Goal: Task Accomplishment & Management: Manage account settings

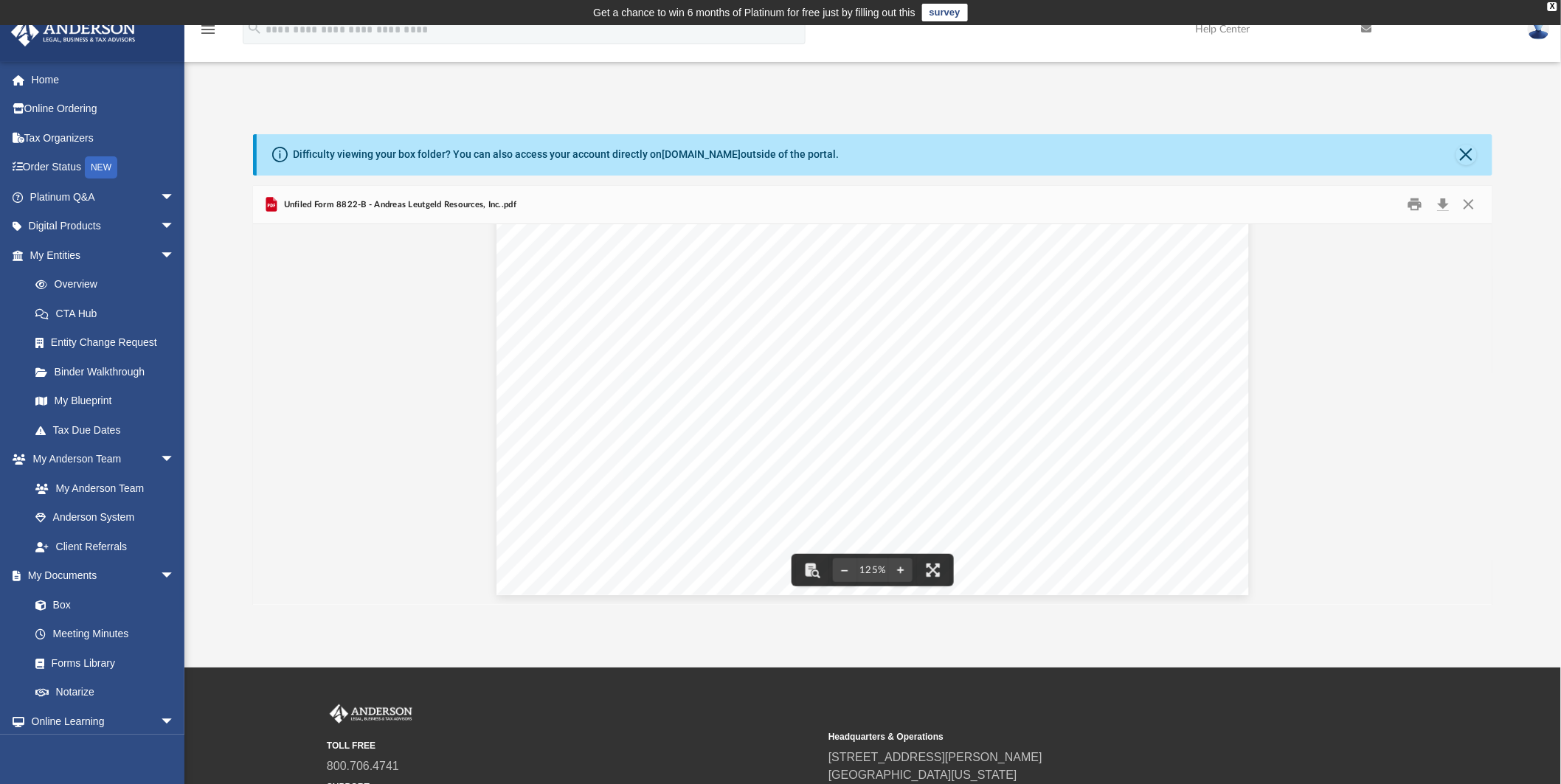
scroll to position [615, 0]
click at [1443, 205] on button "Download" at bounding box center [1443, 205] width 26 height 23
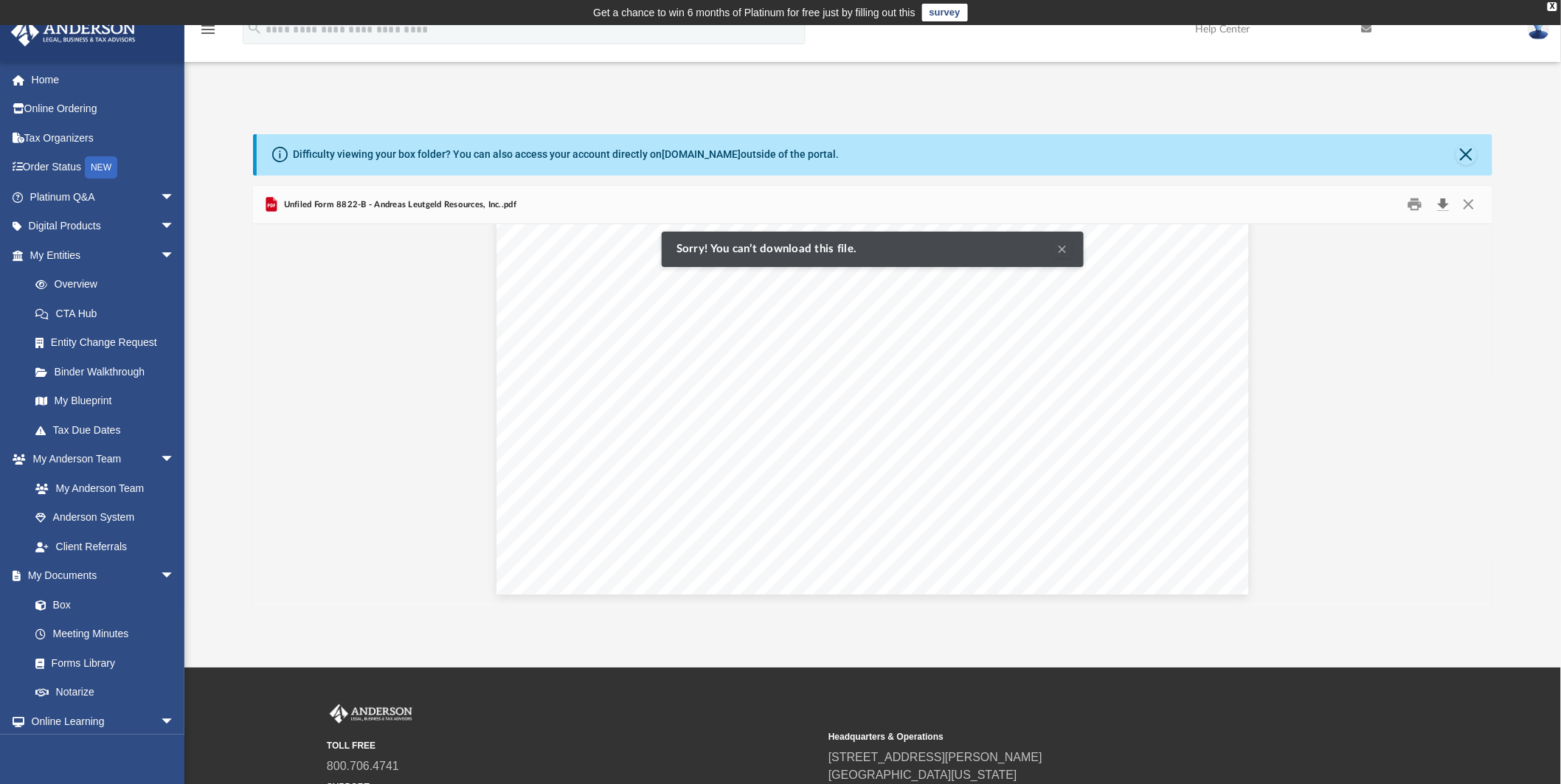
click at [1443, 203] on button "Download" at bounding box center [1443, 205] width 26 height 23
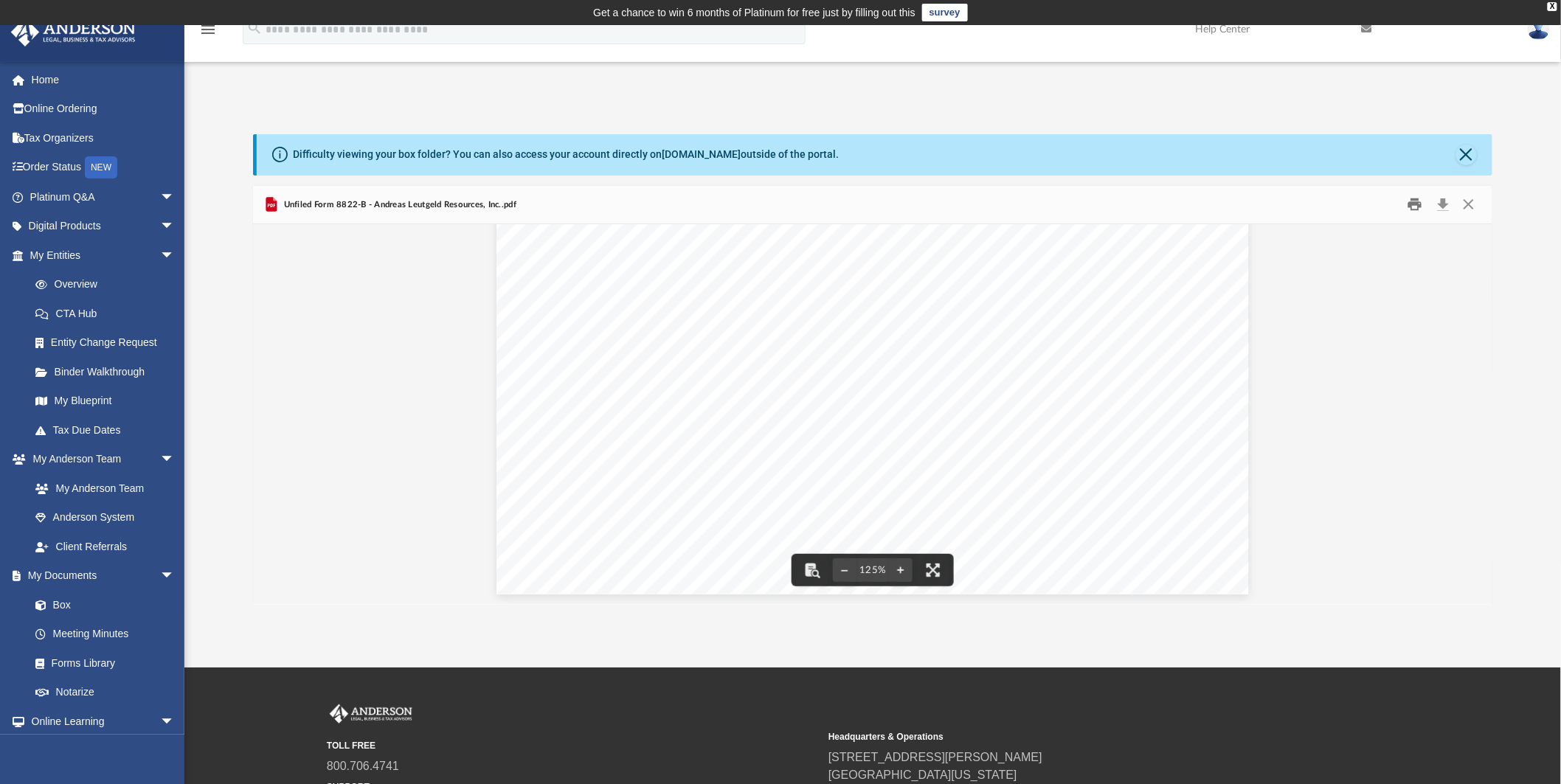
click at [1415, 206] on button "Print" at bounding box center [1415, 205] width 29 height 23
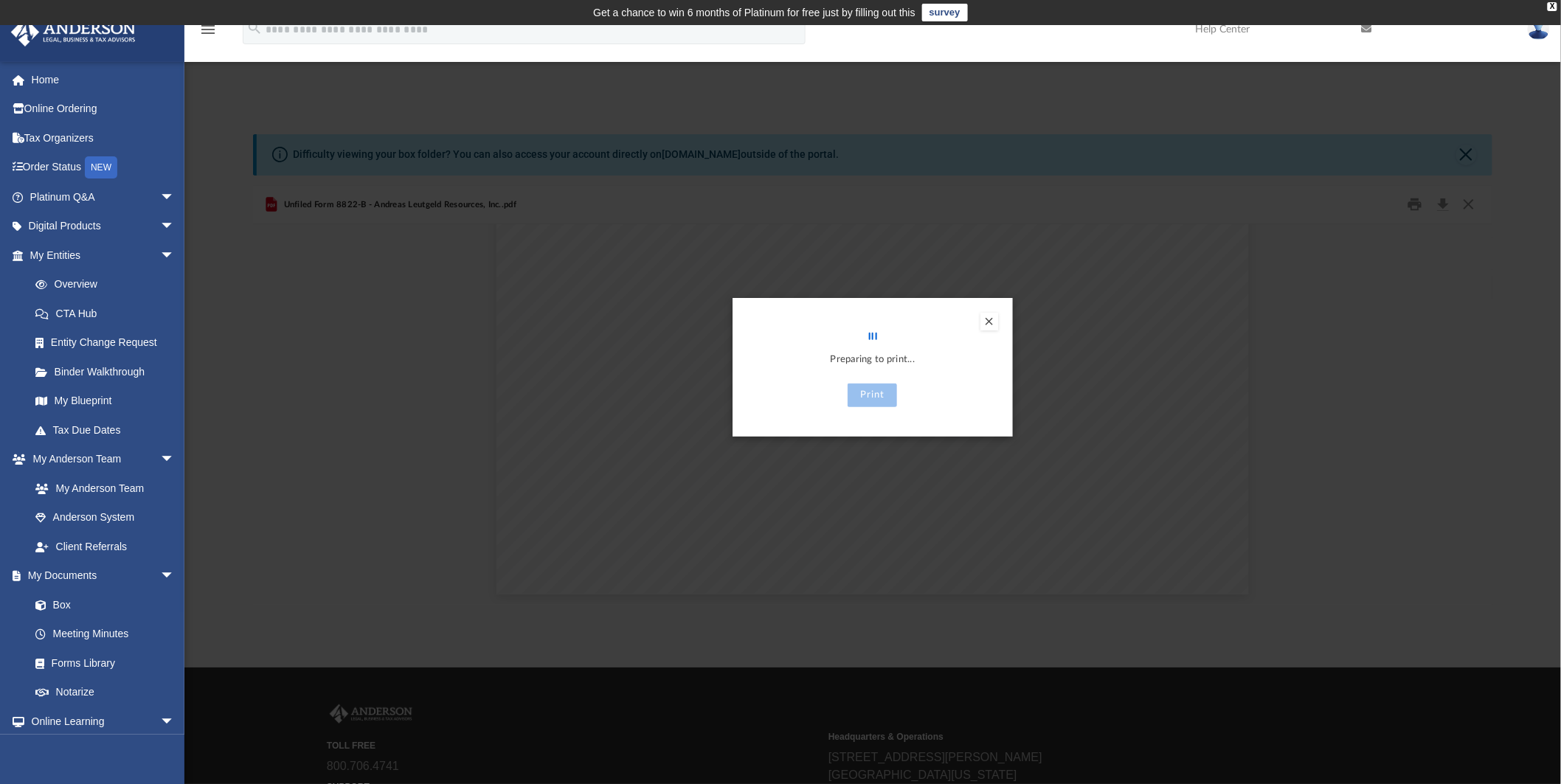
click at [989, 322] on button "Preview" at bounding box center [989, 321] width 18 height 18
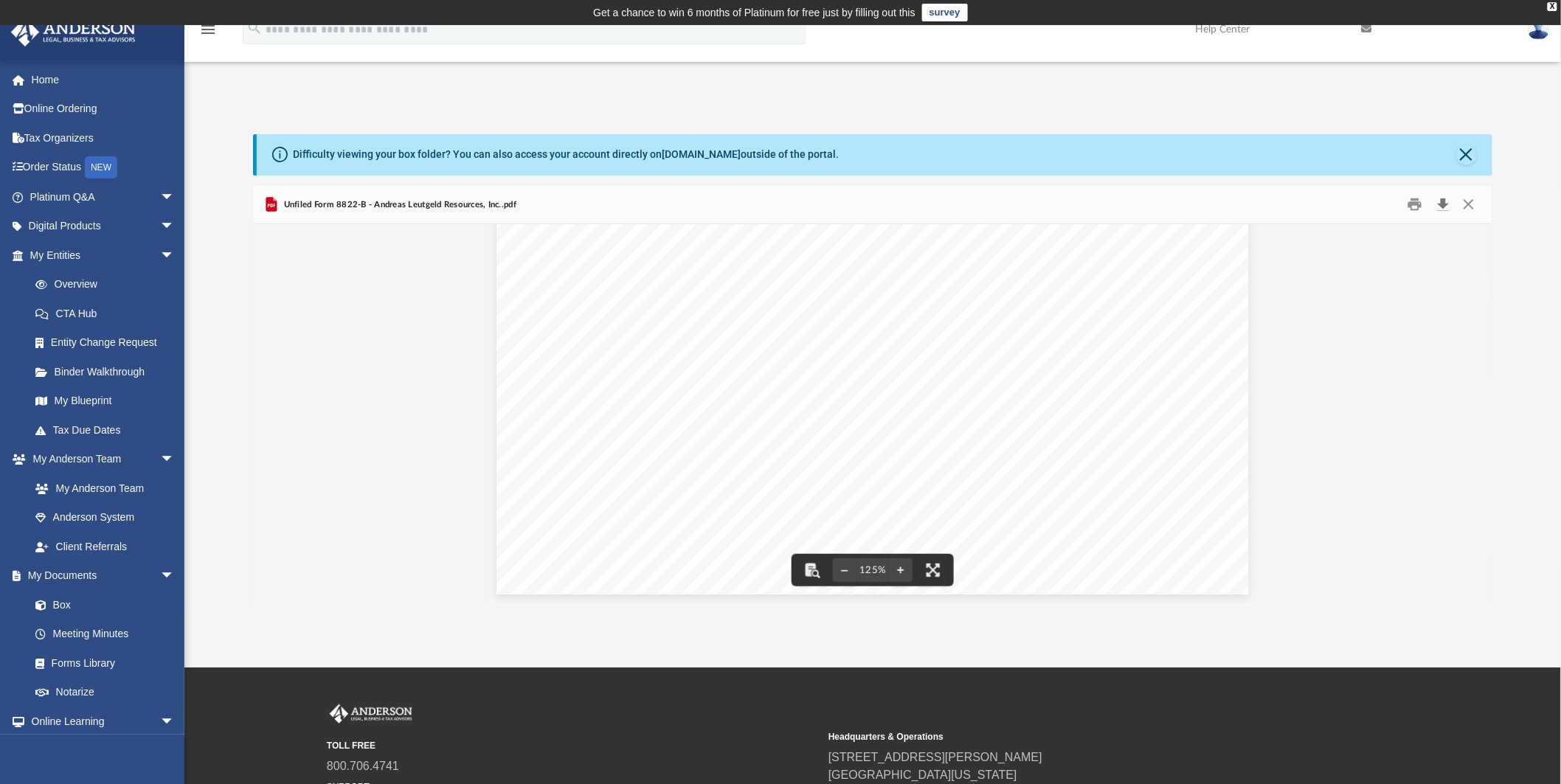
click at [1447, 203] on button "Download" at bounding box center [1443, 205] width 26 height 23
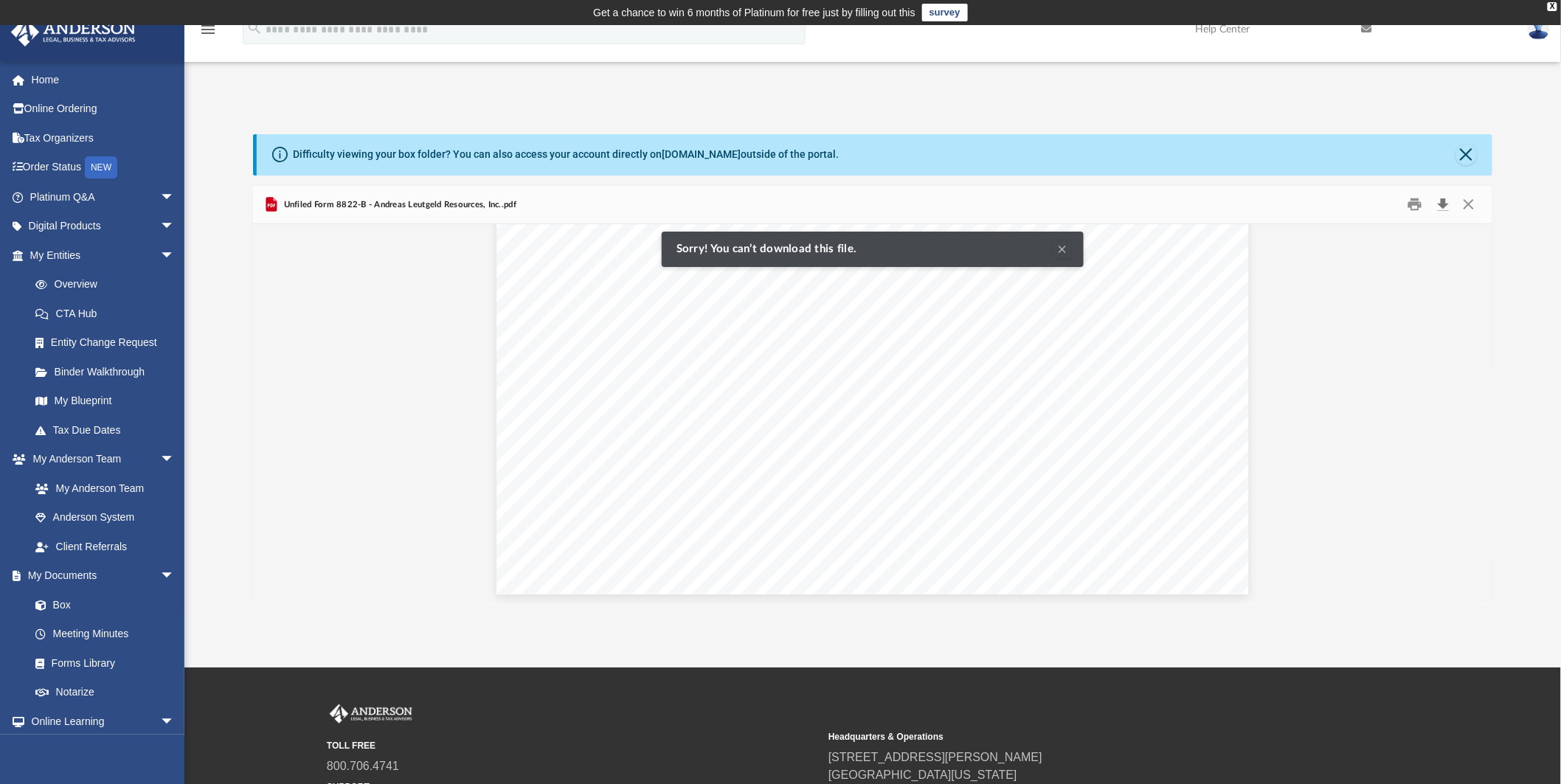
click at [1447, 203] on button "Download" at bounding box center [1443, 205] width 26 height 23
click at [1360, 325] on div "Document Viewer" at bounding box center [873, 107] width 1239 height 996
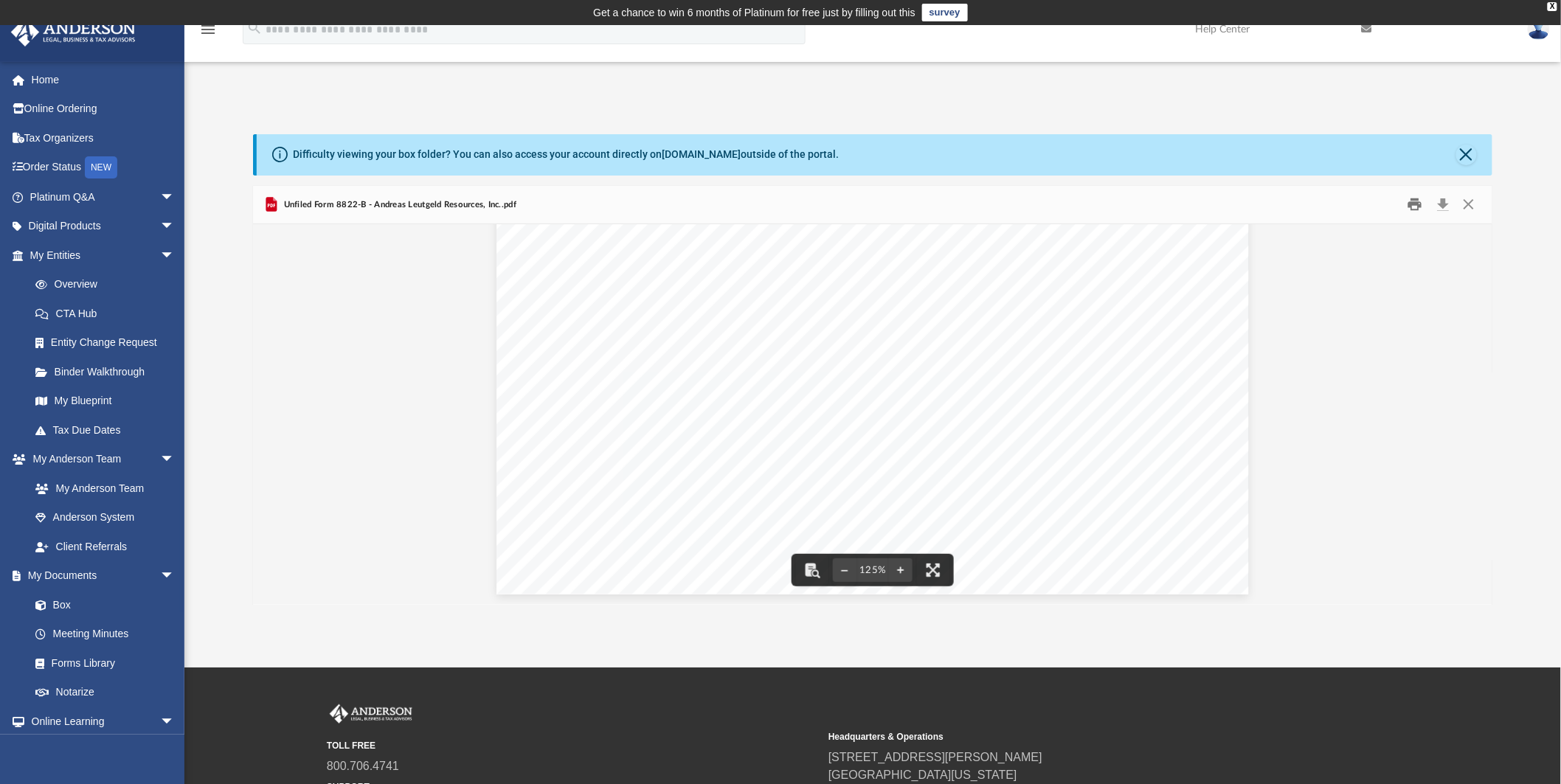
click at [1418, 204] on button "Print" at bounding box center [1415, 205] width 29 height 23
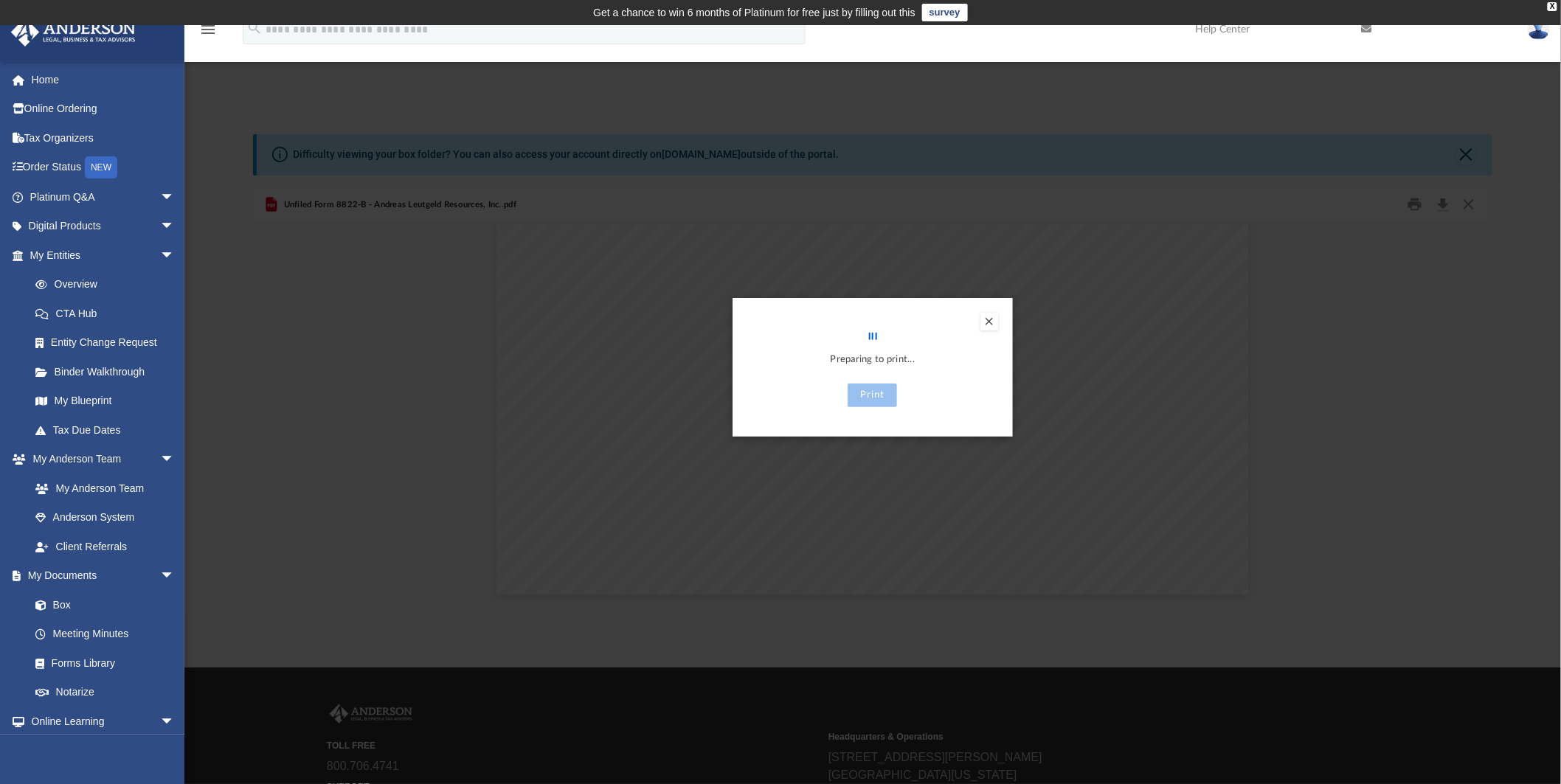
click at [987, 319] on button "Preview" at bounding box center [989, 321] width 18 height 18
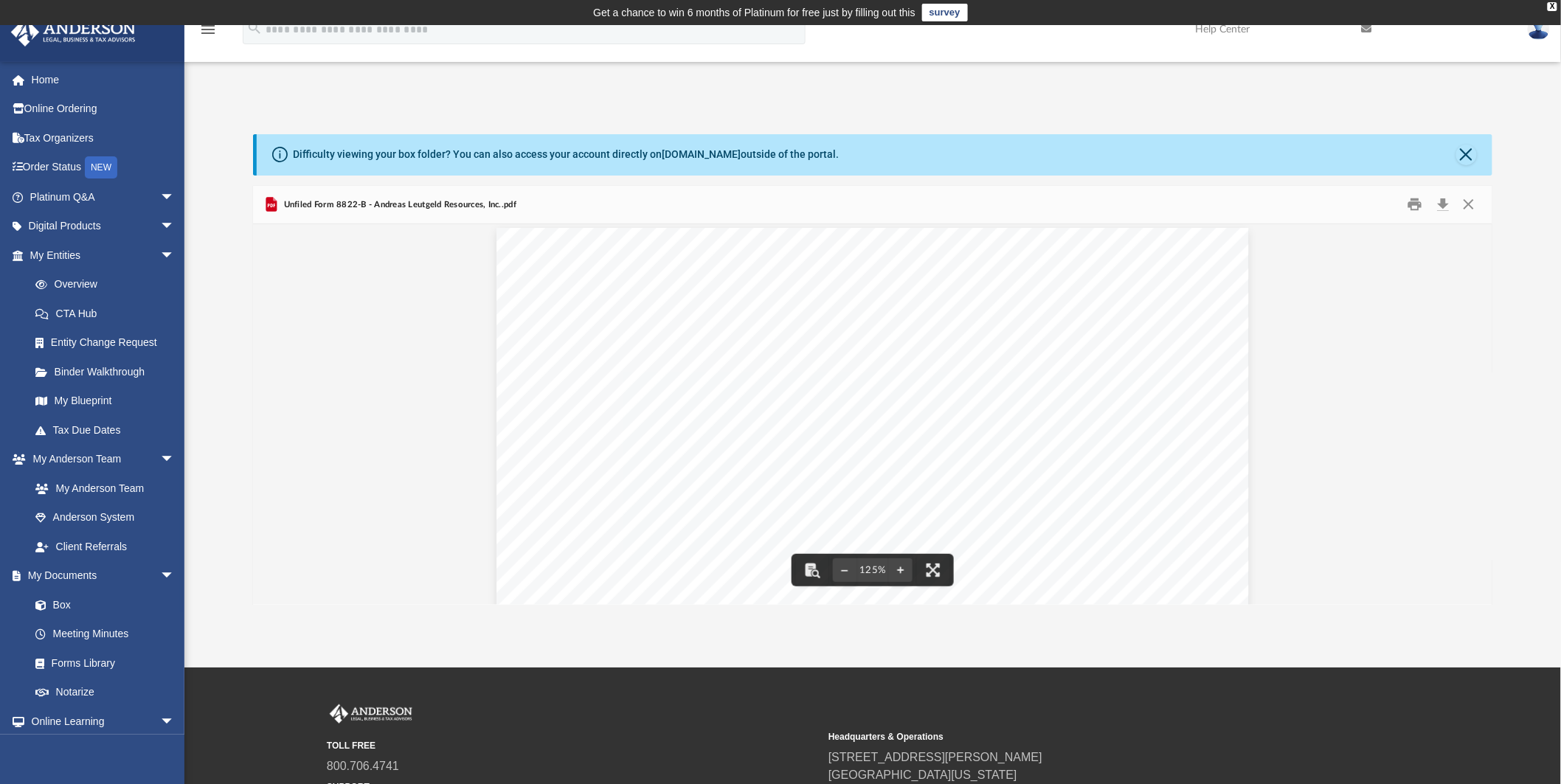
scroll to position [0, 0]
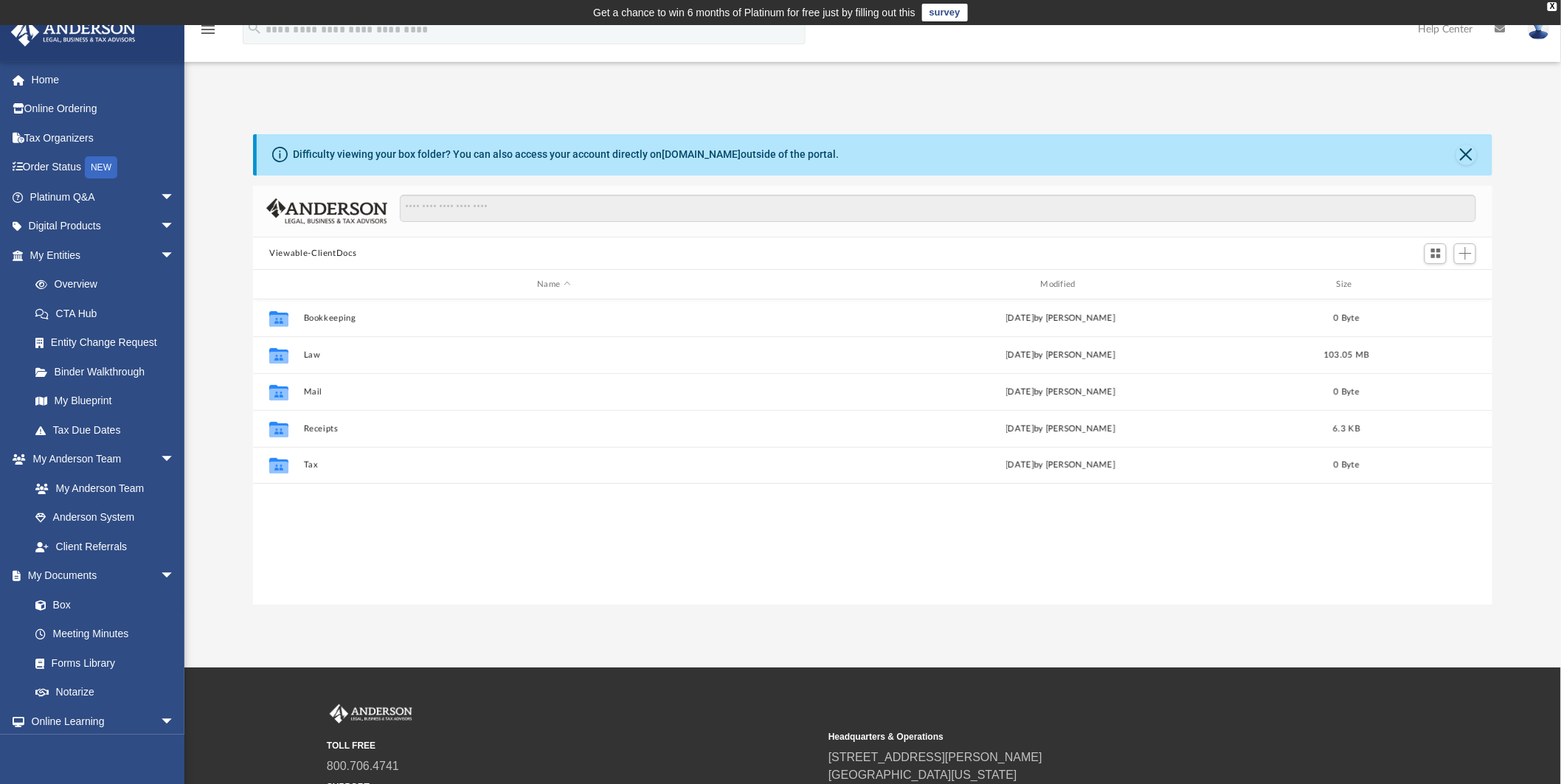
scroll to position [322, 1227]
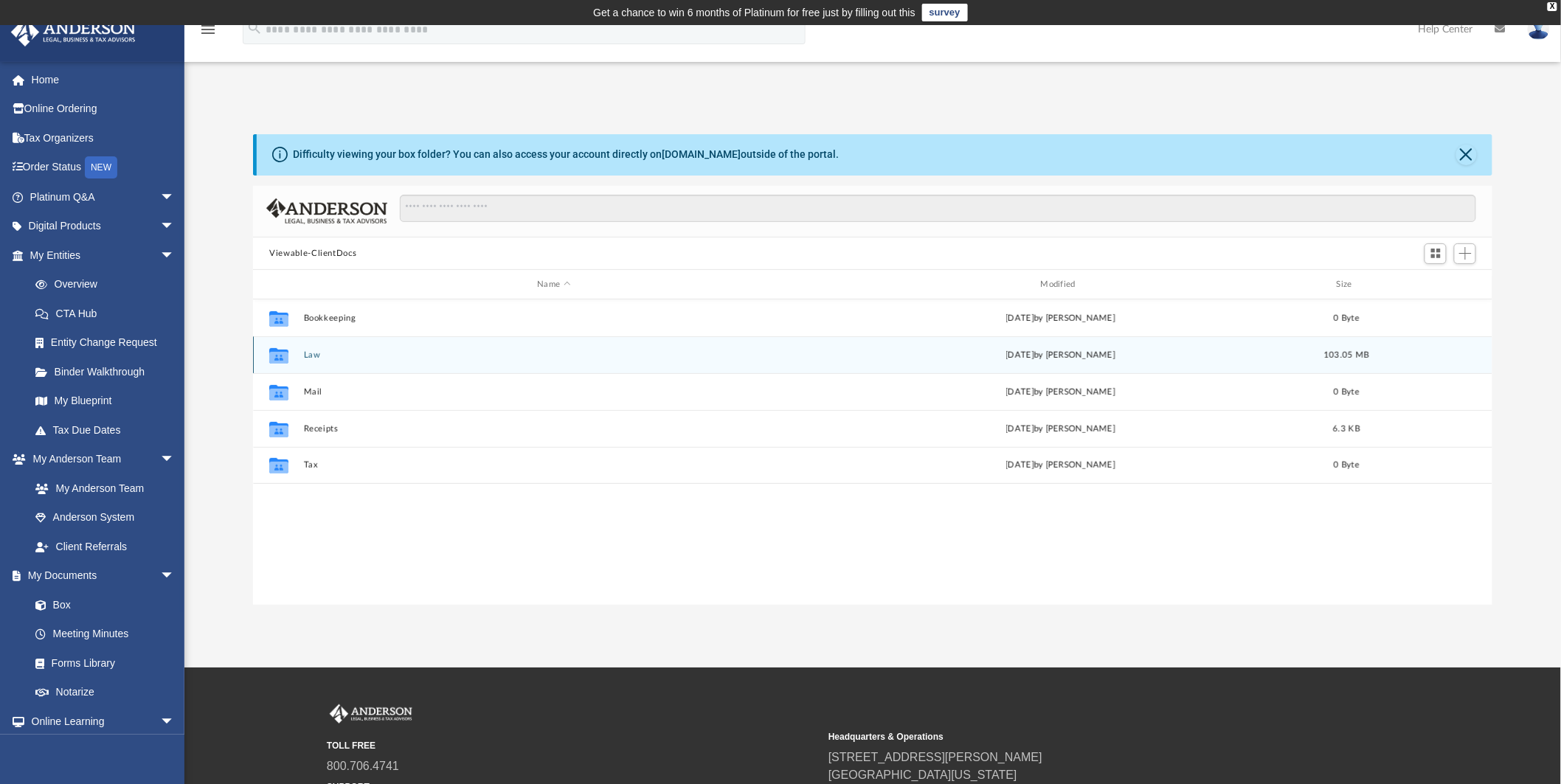
click at [313, 355] on button "Law" at bounding box center [554, 355] width 500 height 9
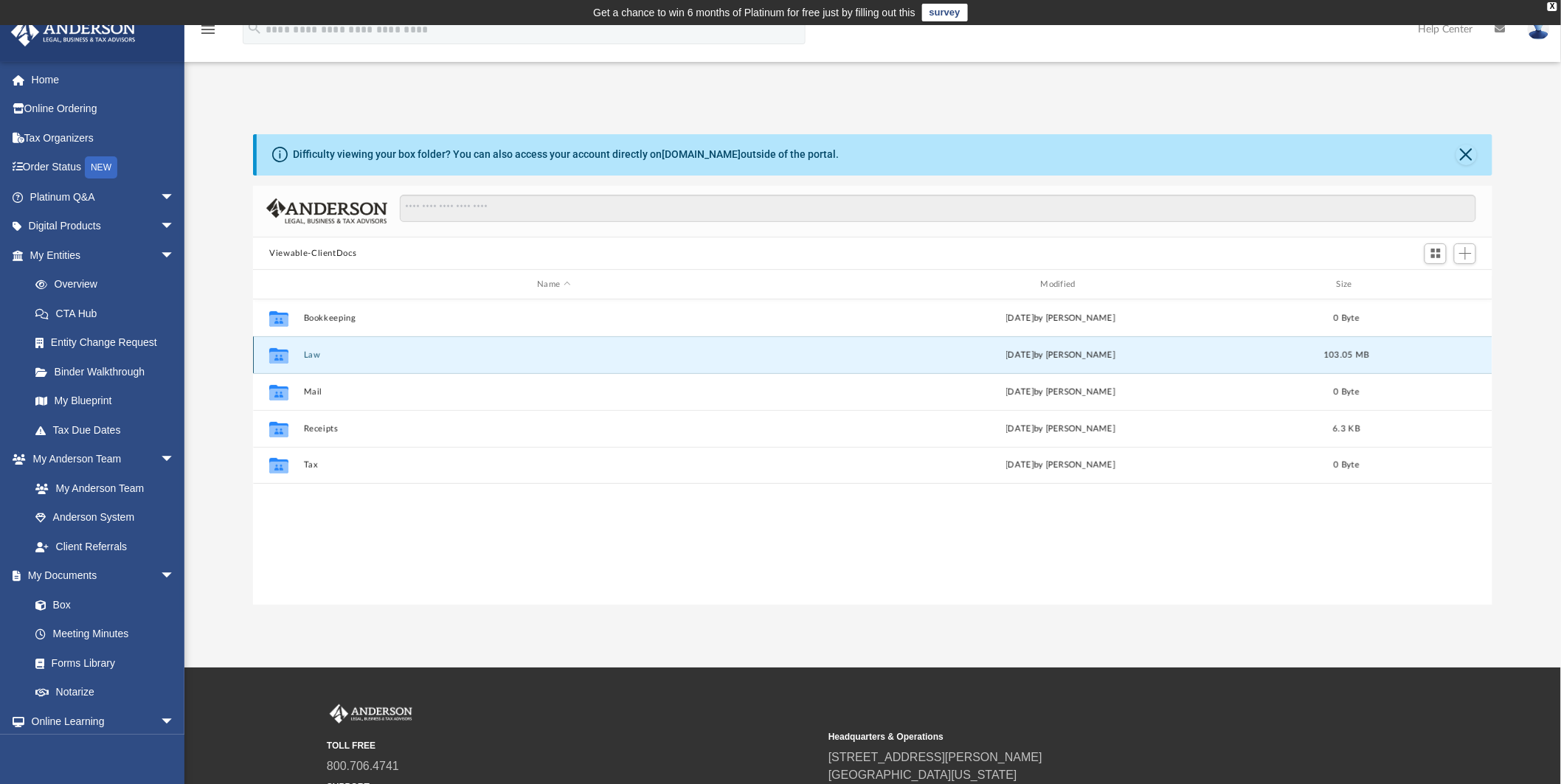
click at [313, 355] on button "Law" at bounding box center [554, 355] width 500 height 9
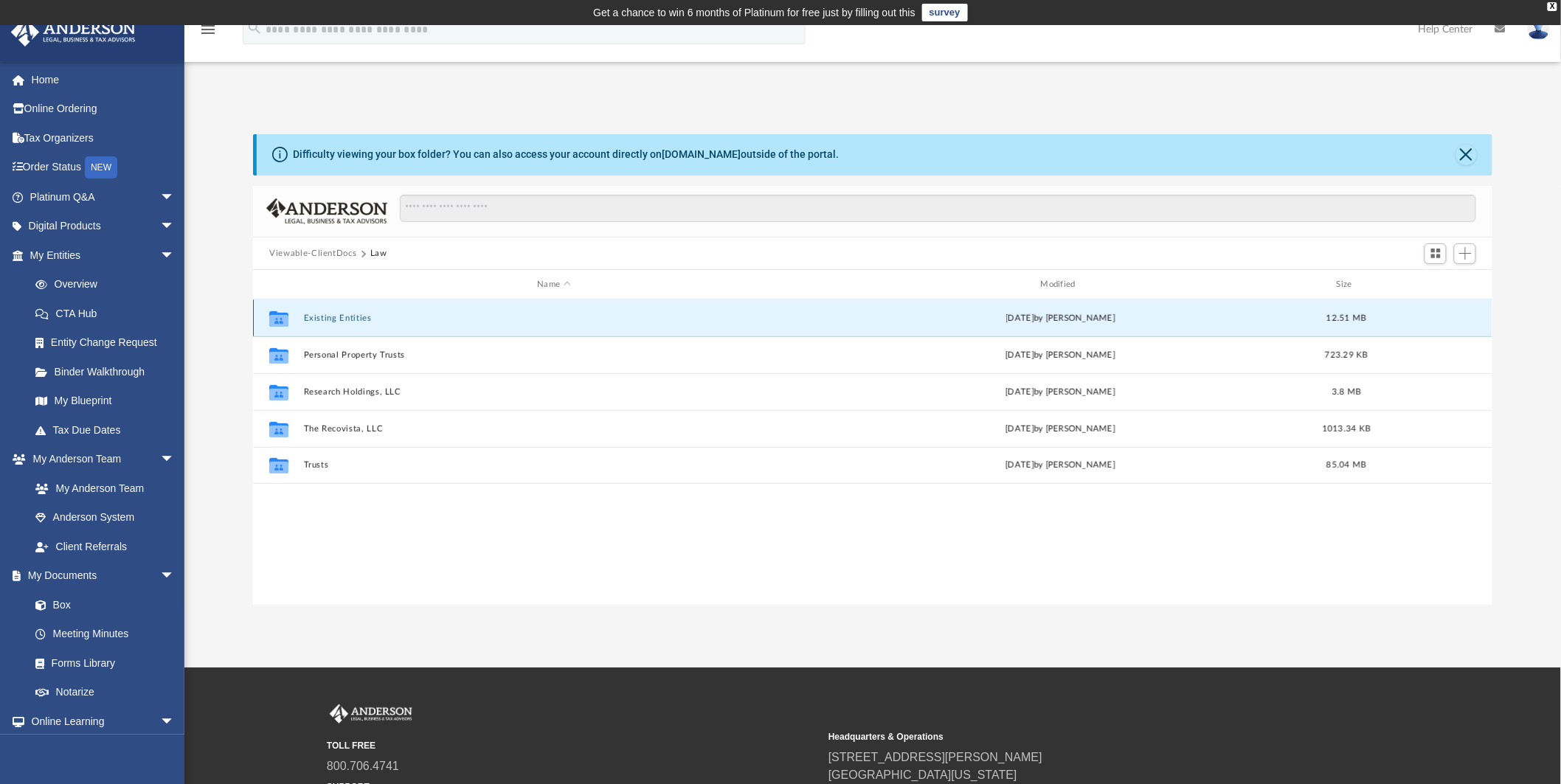
click at [314, 318] on button "Existing Entities" at bounding box center [554, 318] width 500 height 9
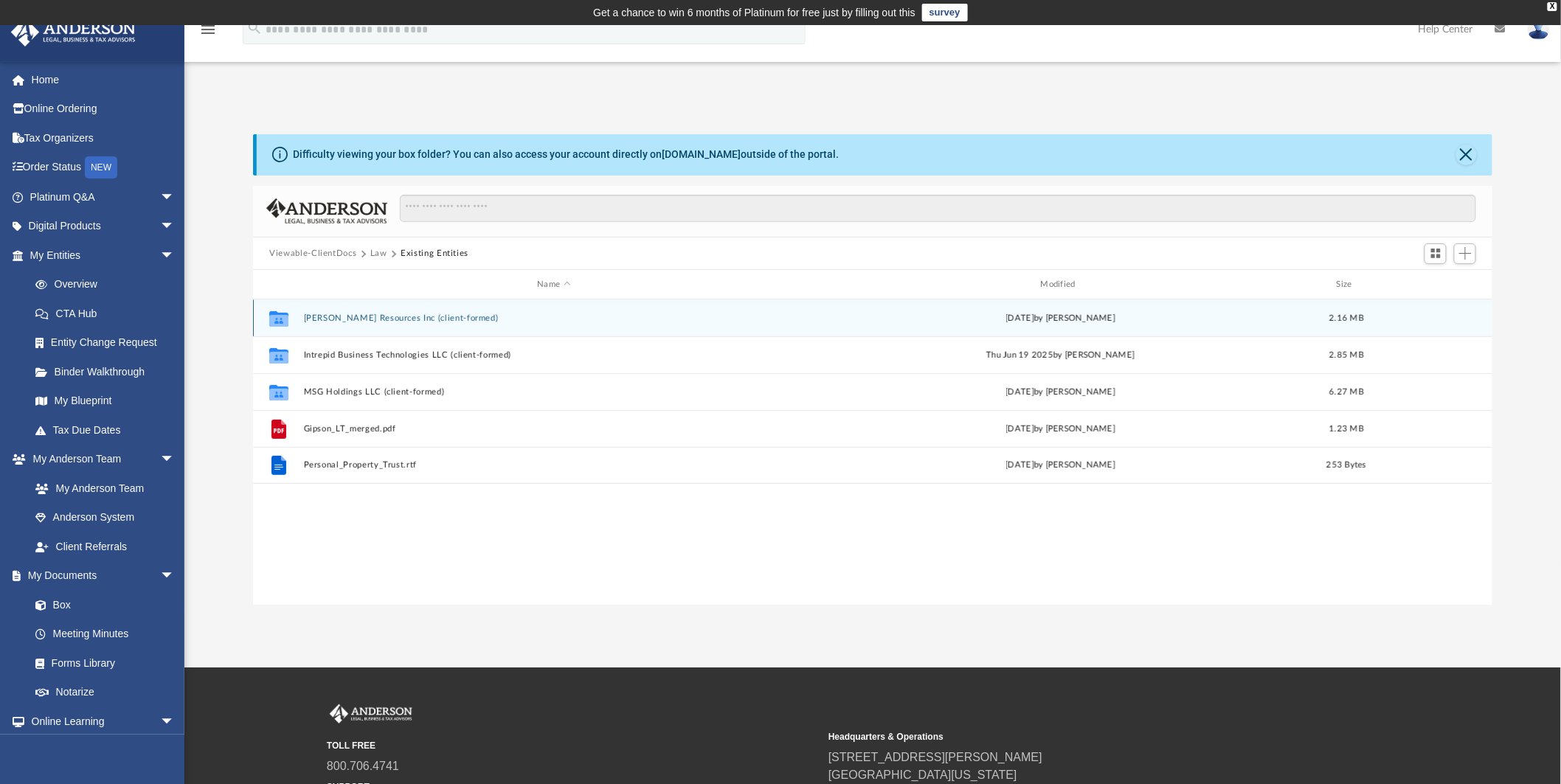
click at [336, 318] on button "[PERSON_NAME] Resources Inc (client-formed)" at bounding box center [554, 318] width 500 height 9
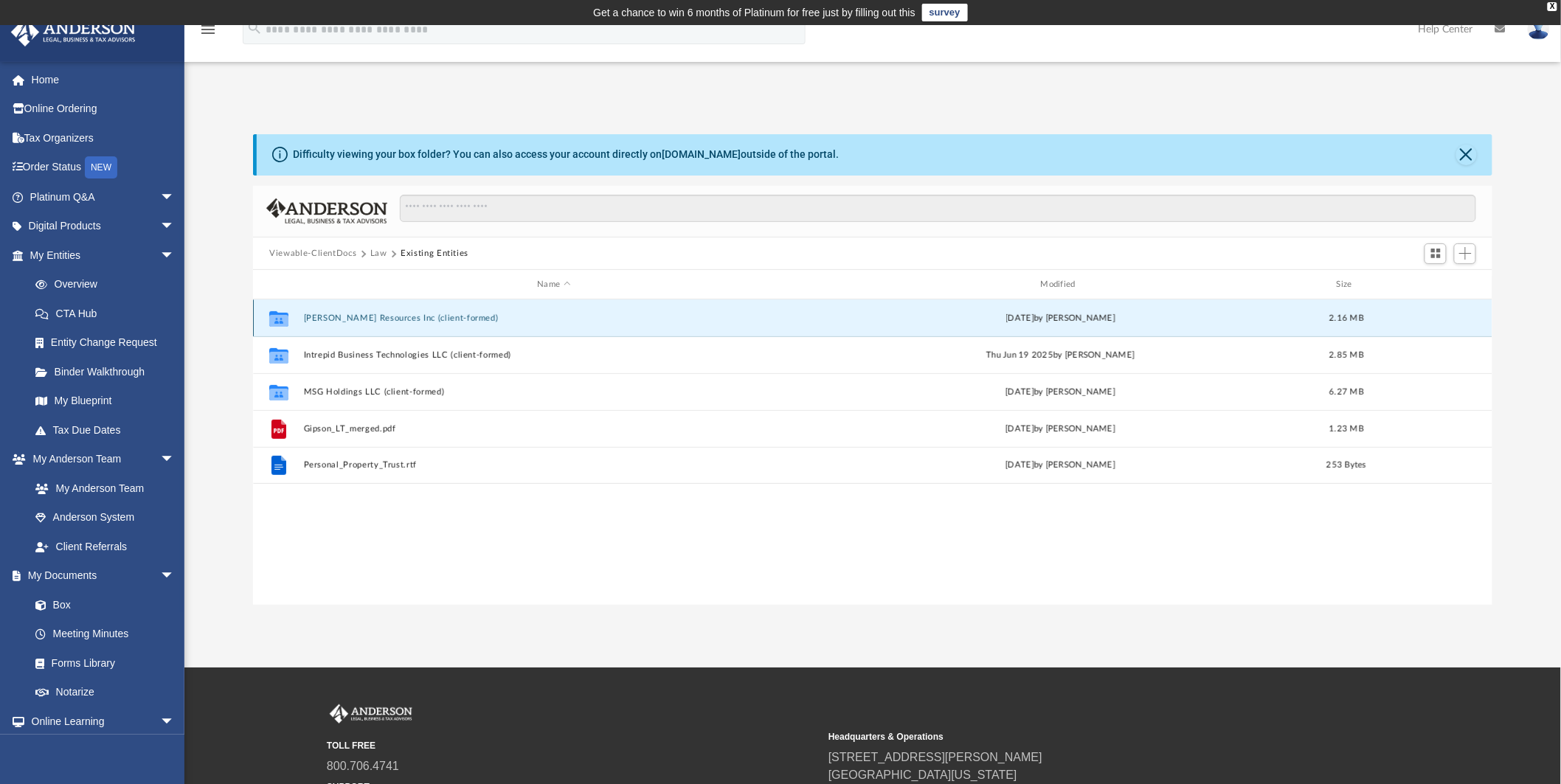
click at [336, 318] on button "[PERSON_NAME] Resources Inc (client-formed)" at bounding box center [554, 318] width 500 height 9
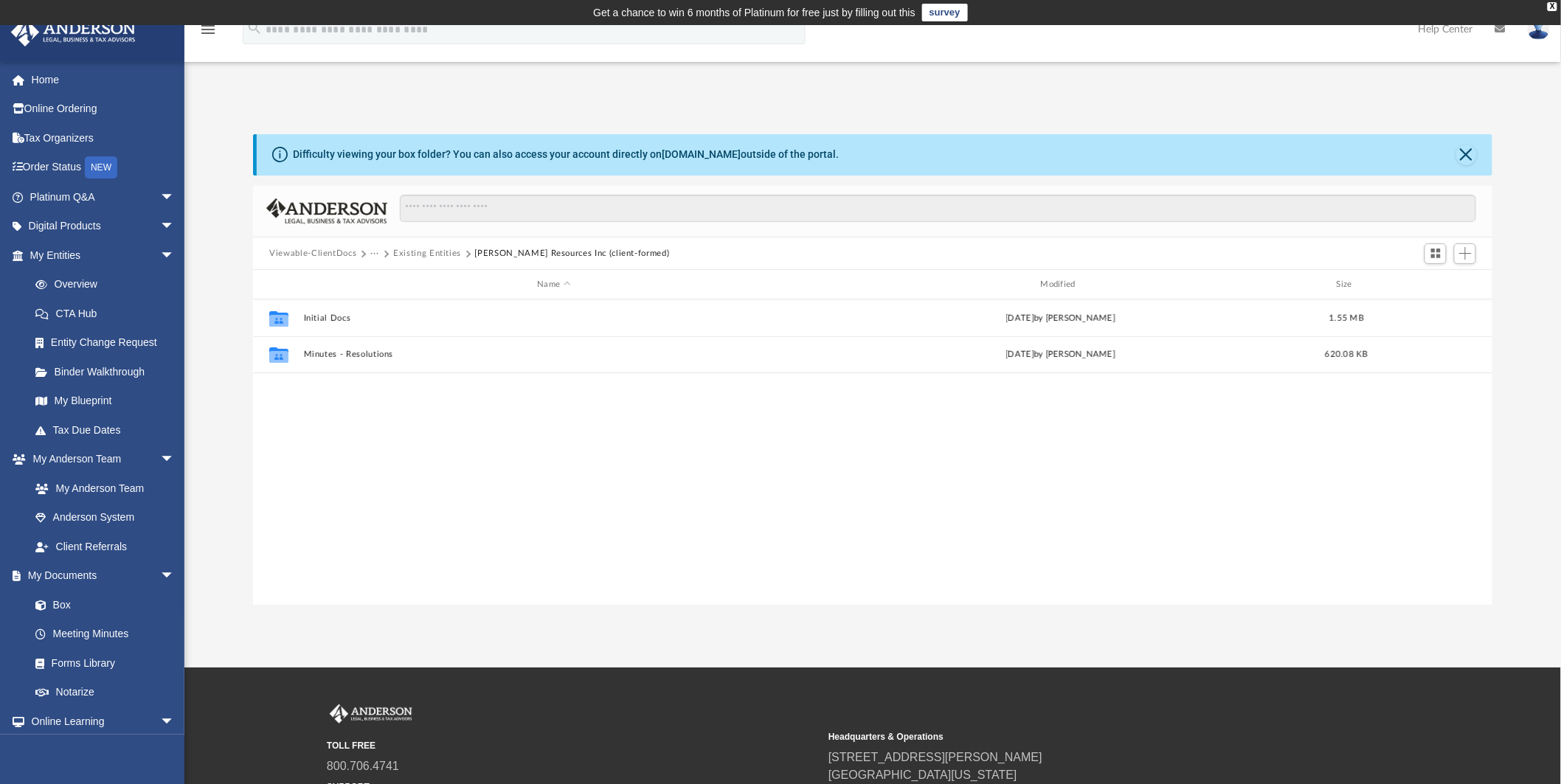
click at [421, 255] on button "Existing Entities" at bounding box center [427, 254] width 68 height 13
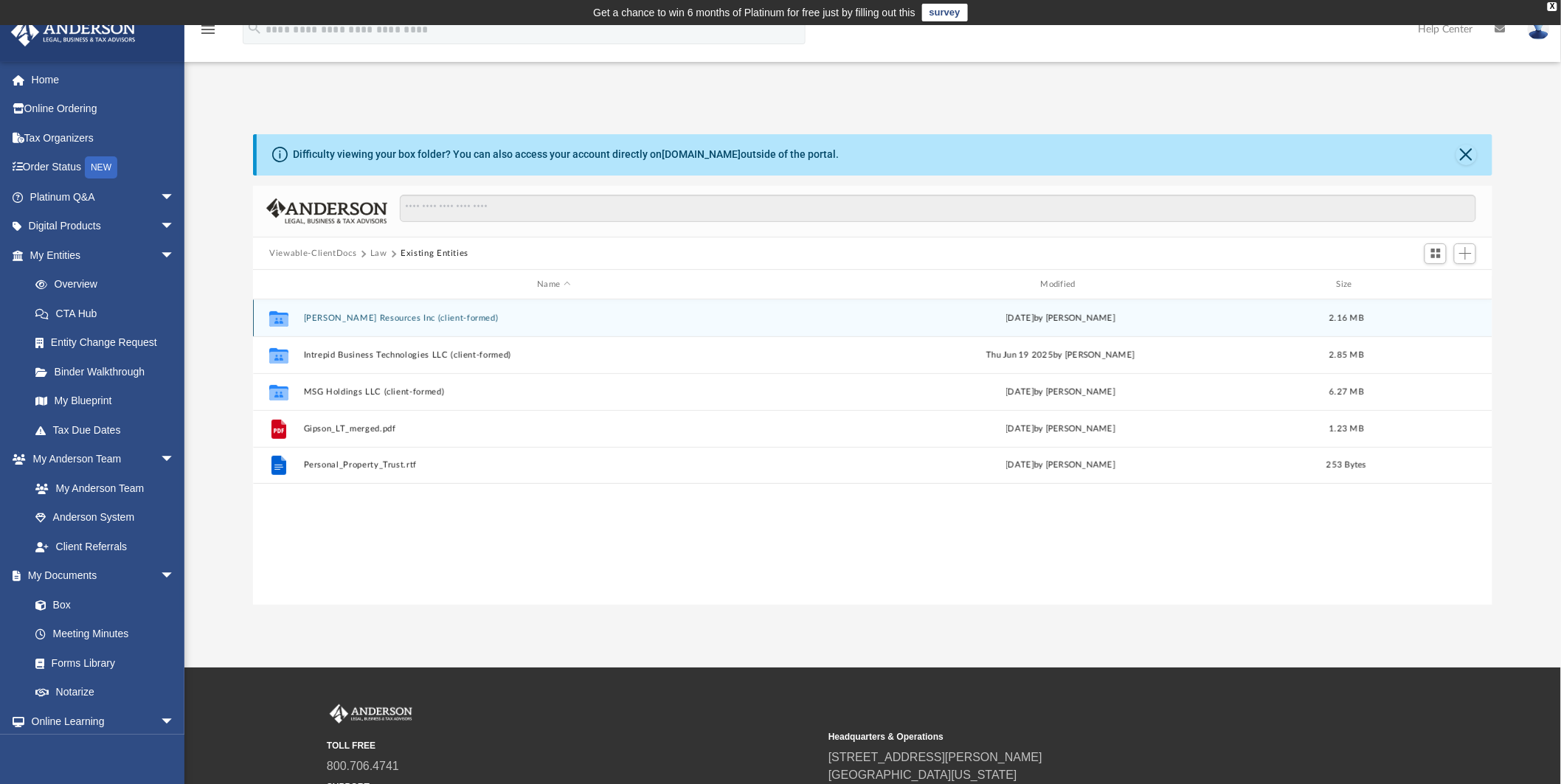
click at [322, 317] on button "[PERSON_NAME] Resources Inc (client-formed)" at bounding box center [554, 318] width 500 height 9
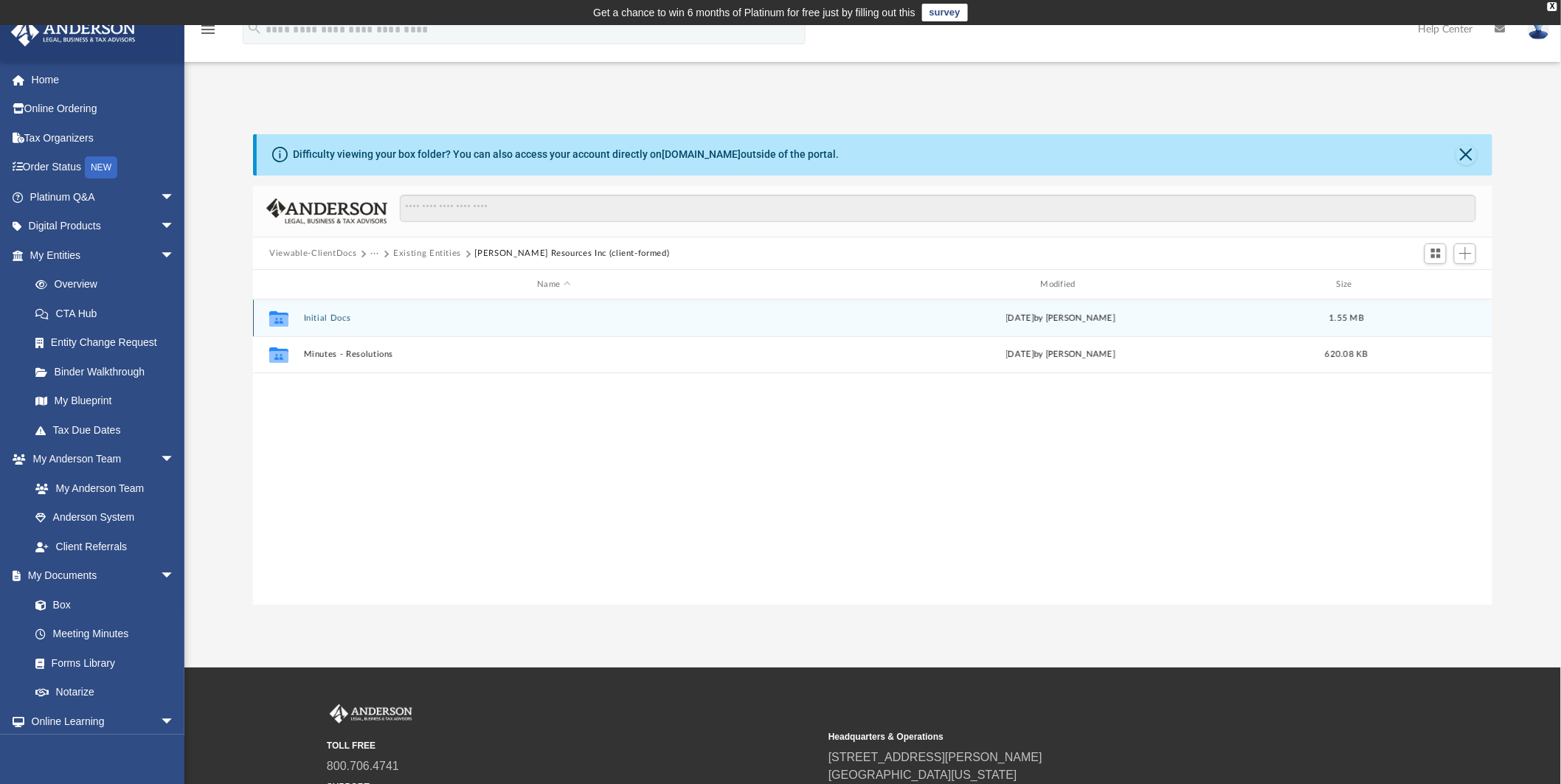
click at [323, 319] on button "Initial Docs" at bounding box center [554, 318] width 500 height 9
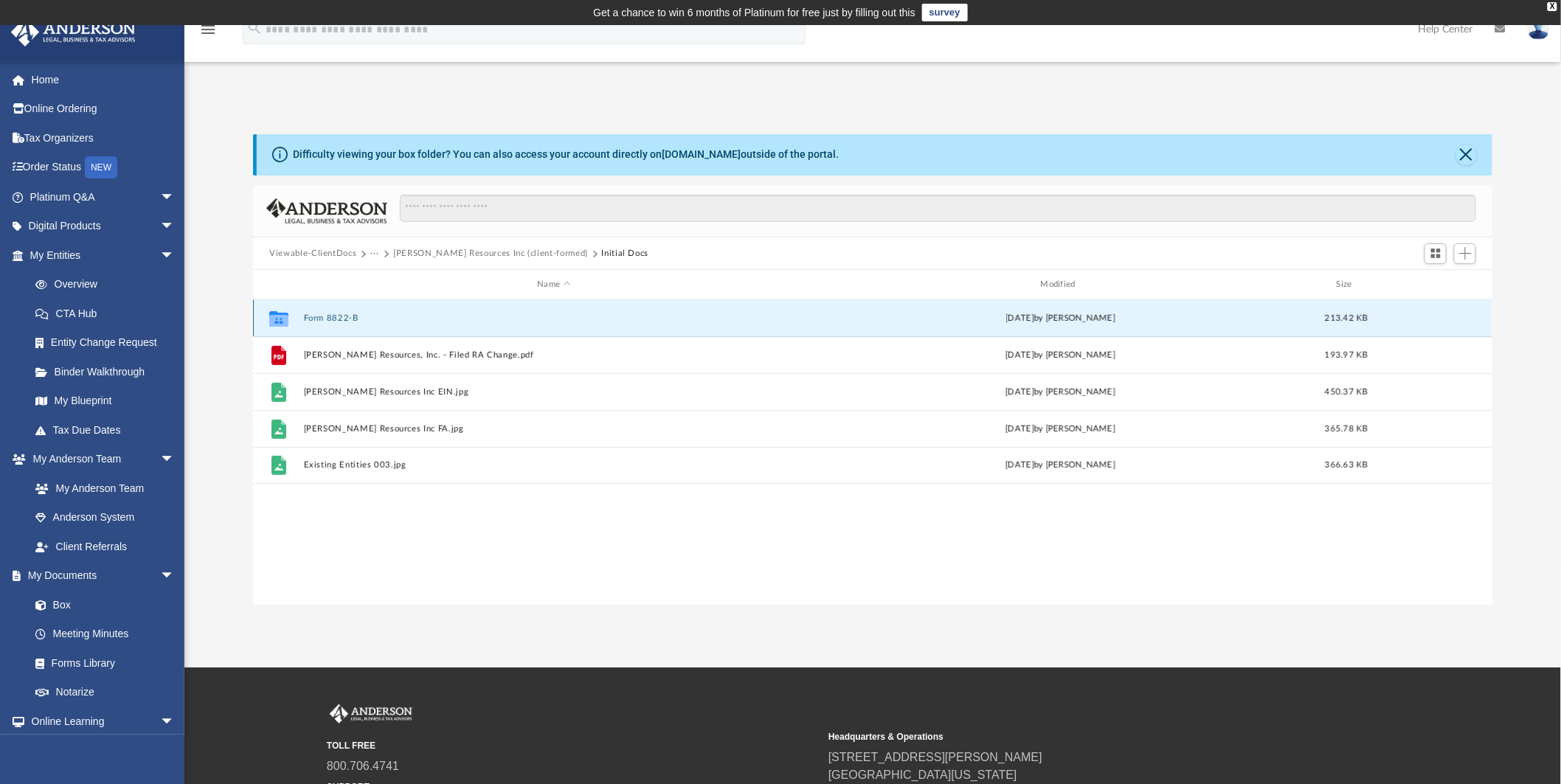
click at [319, 315] on button "Form 8822-B" at bounding box center [554, 318] width 500 height 9
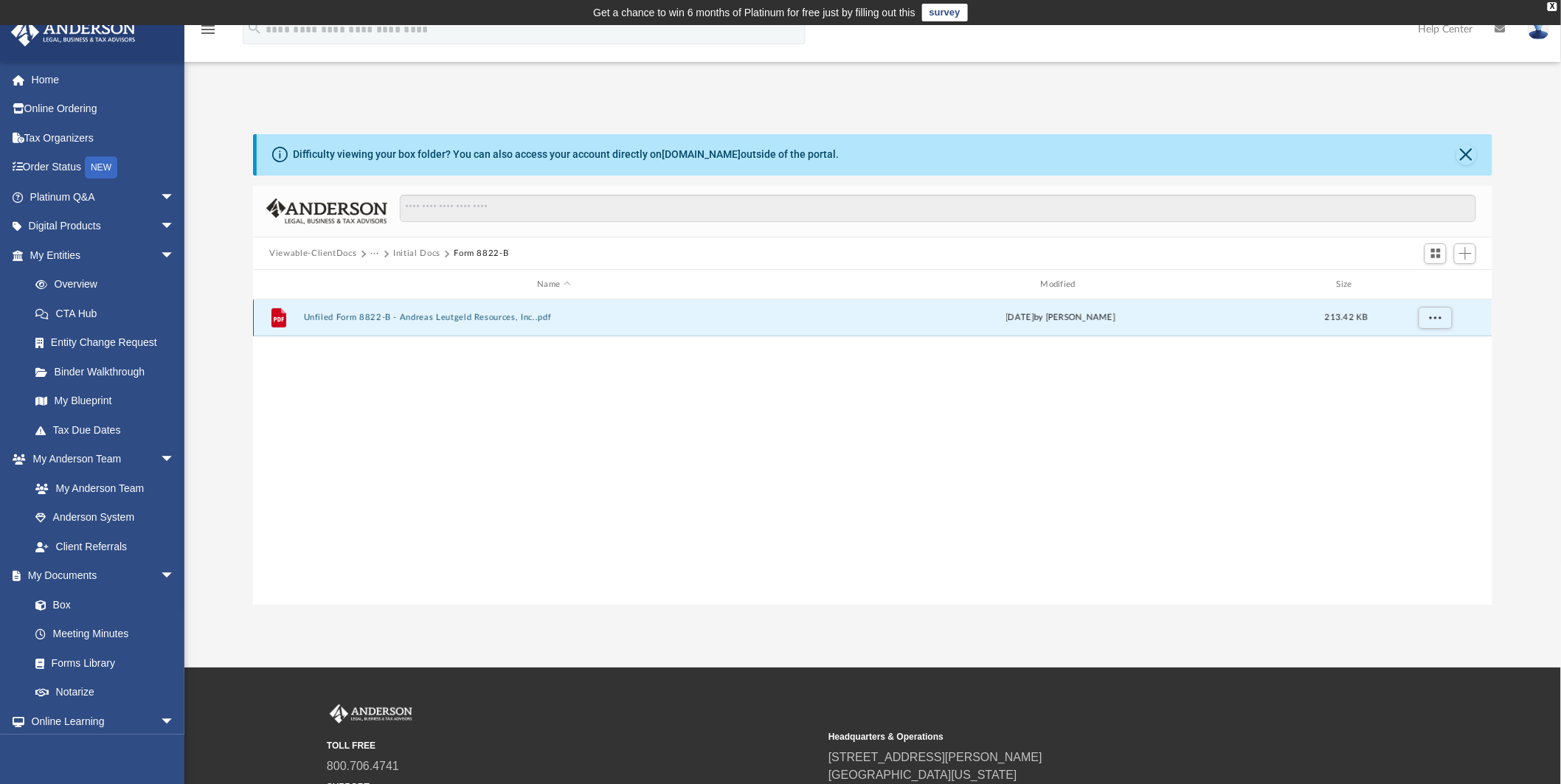
click at [365, 314] on button "Unfiled Form 8822-B - Andreas Leutgeld Resources, Inc..pdf" at bounding box center [554, 318] width 500 height 9
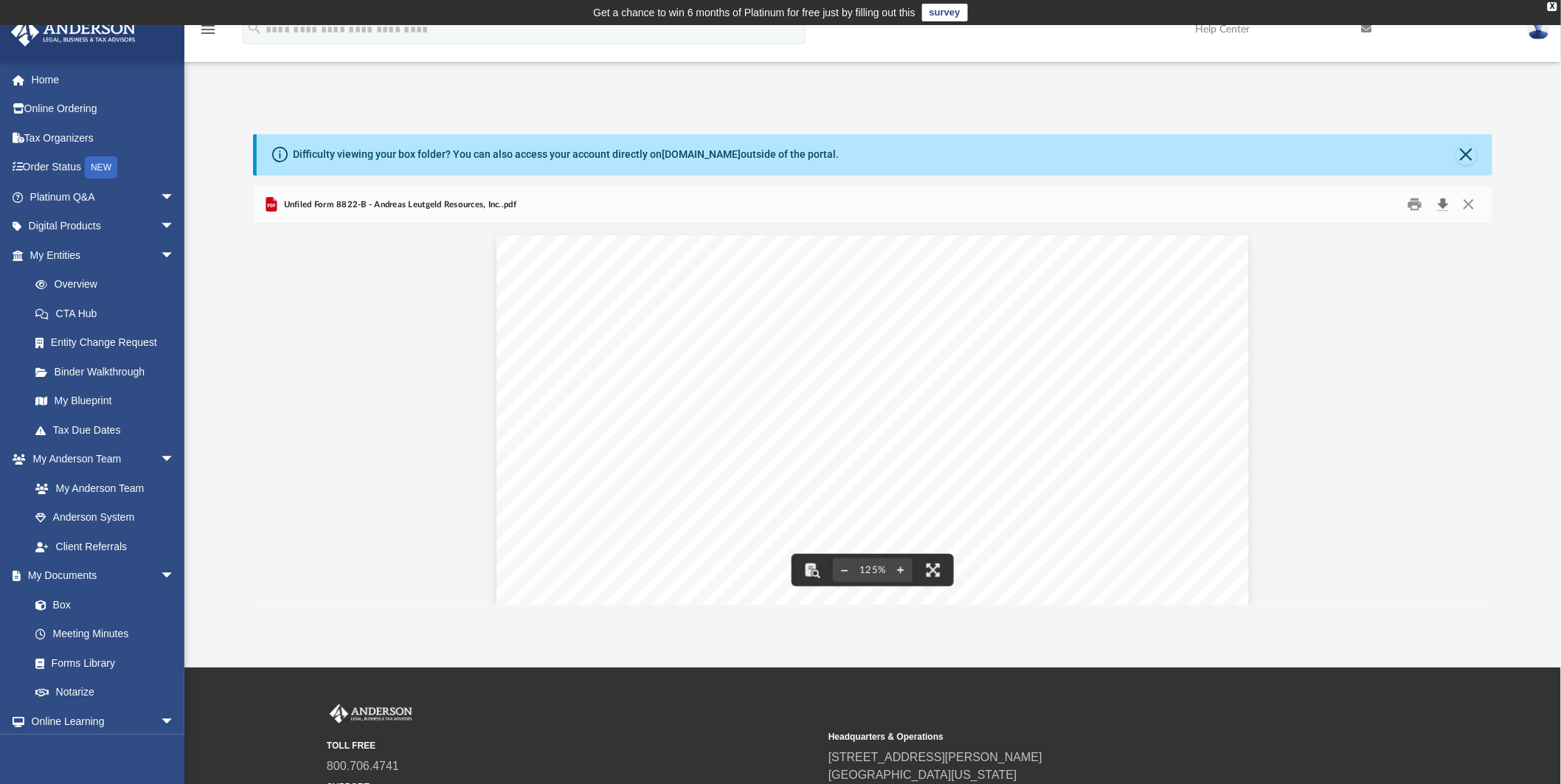
click at [1444, 204] on button "Download" at bounding box center [1443, 205] width 26 height 23
click at [1415, 203] on button "Print" at bounding box center [1415, 205] width 29 height 23
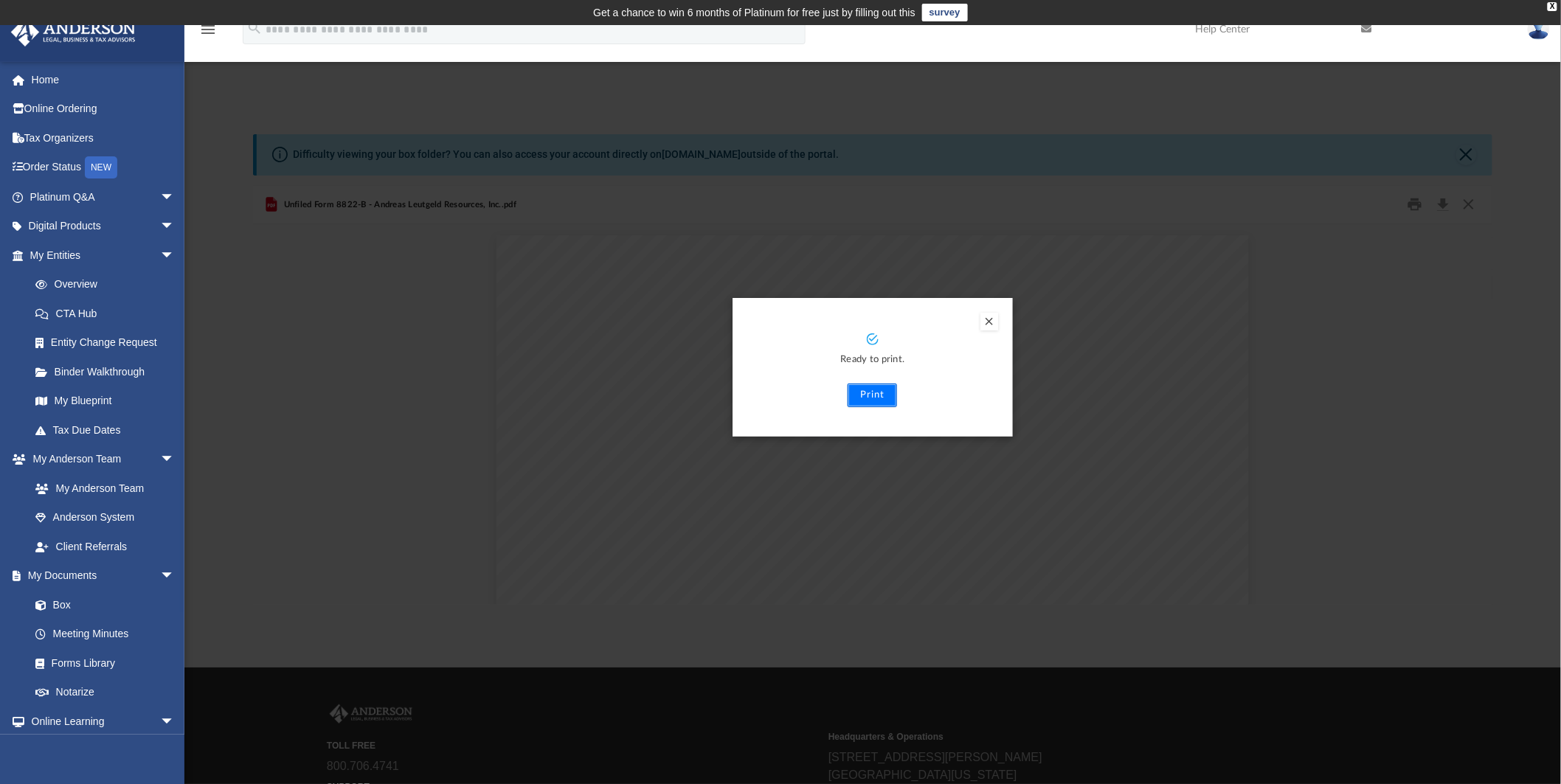
click at [868, 394] on button "Print" at bounding box center [873, 395] width 50 height 24
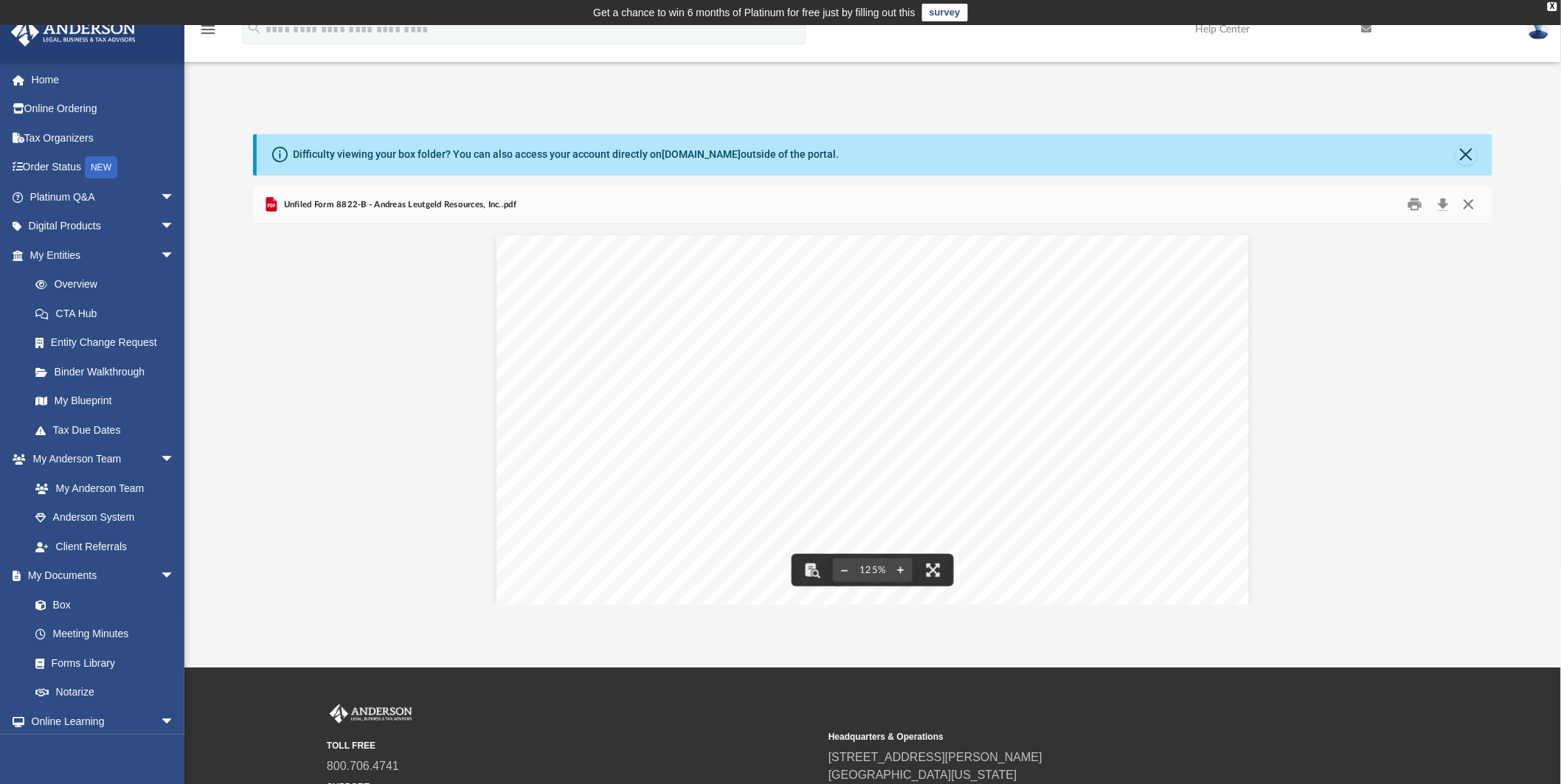
click at [1472, 207] on button "Close" at bounding box center [1469, 205] width 26 height 23
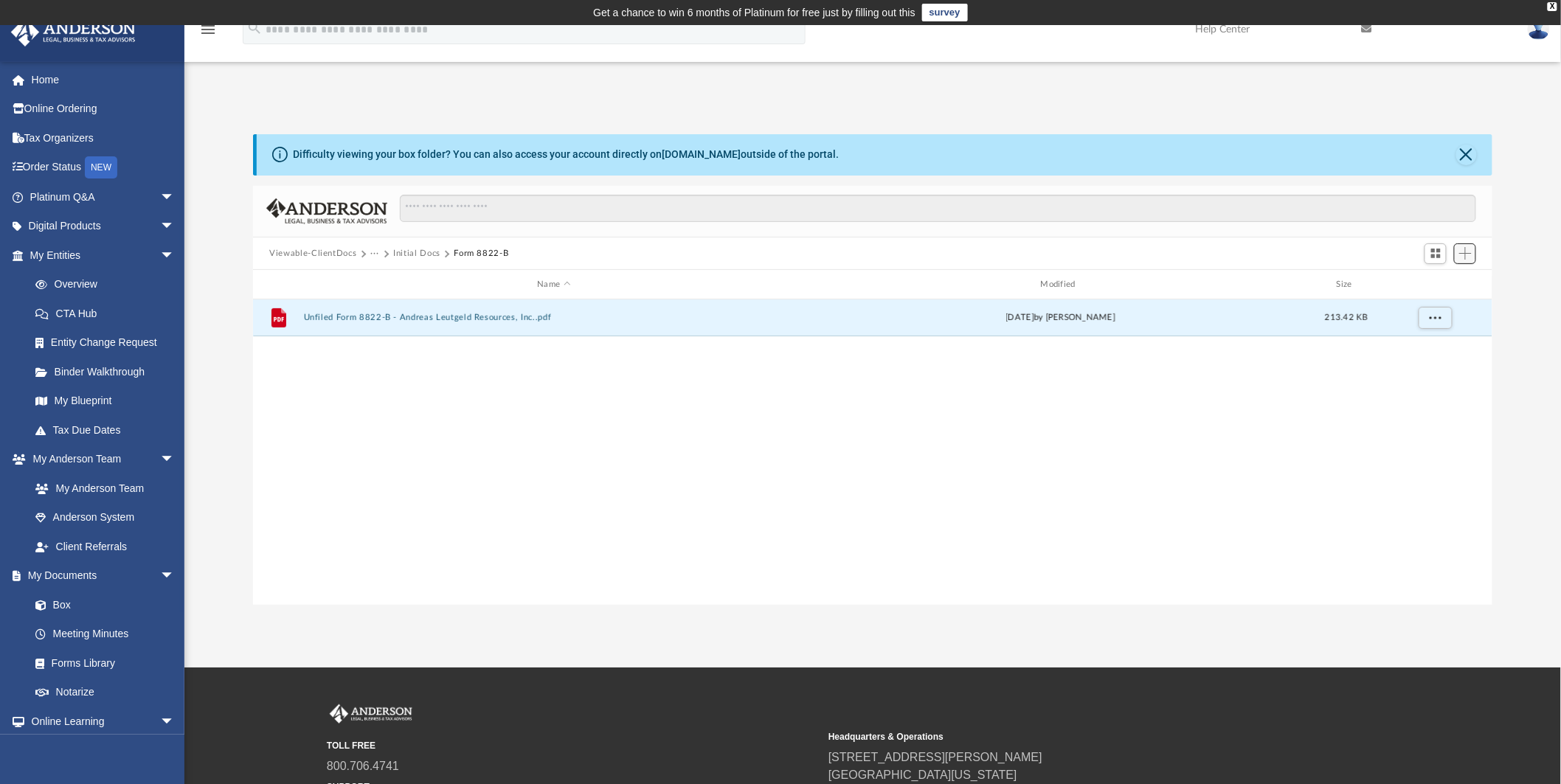
click at [1469, 257] on span "Add" at bounding box center [1466, 254] width 12 height 12
click at [1436, 281] on li "Upload" at bounding box center [1444, 284] width 47 height 15
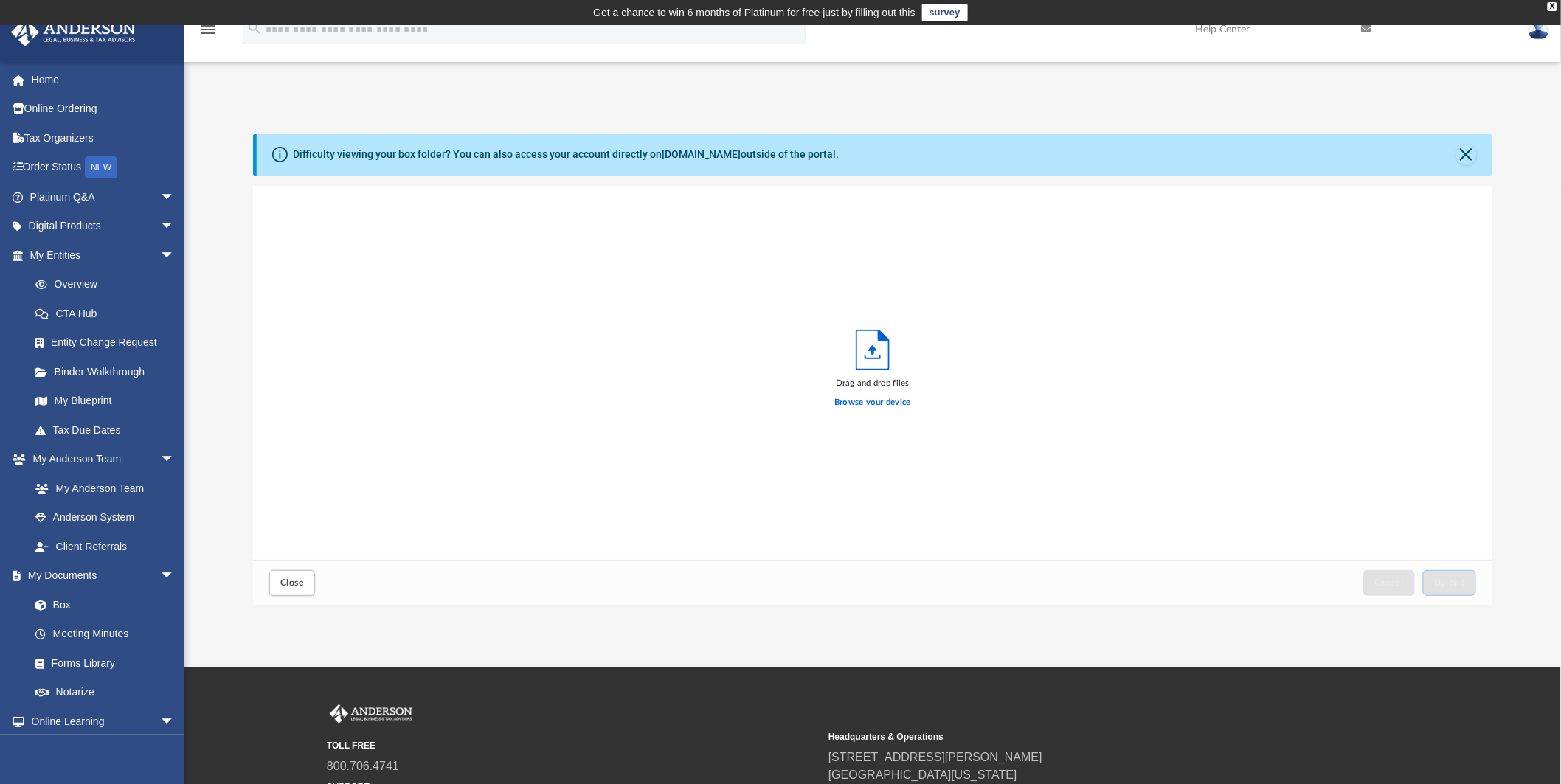
scroll to position [362, 1227]
click at [294, 583] on span "Close" at bounding box center [292, 582] width 24 height 9
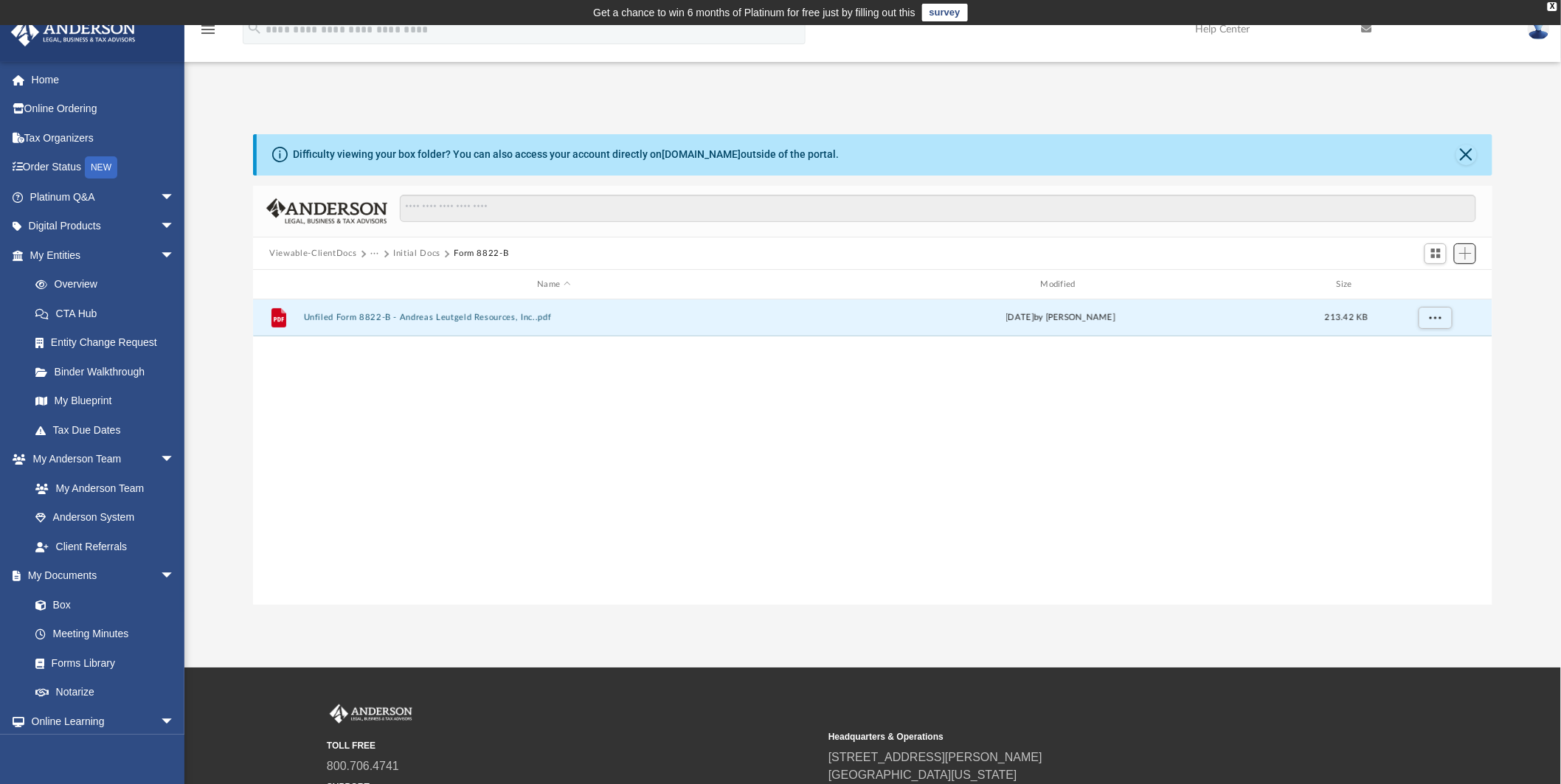
click at [1465, 253] on span "Add" at bounding box center [1466, 254] width 12 height 12
click at [1443, 281] on li "Upload" at bounding box center [1444, 284] width 47 height 15
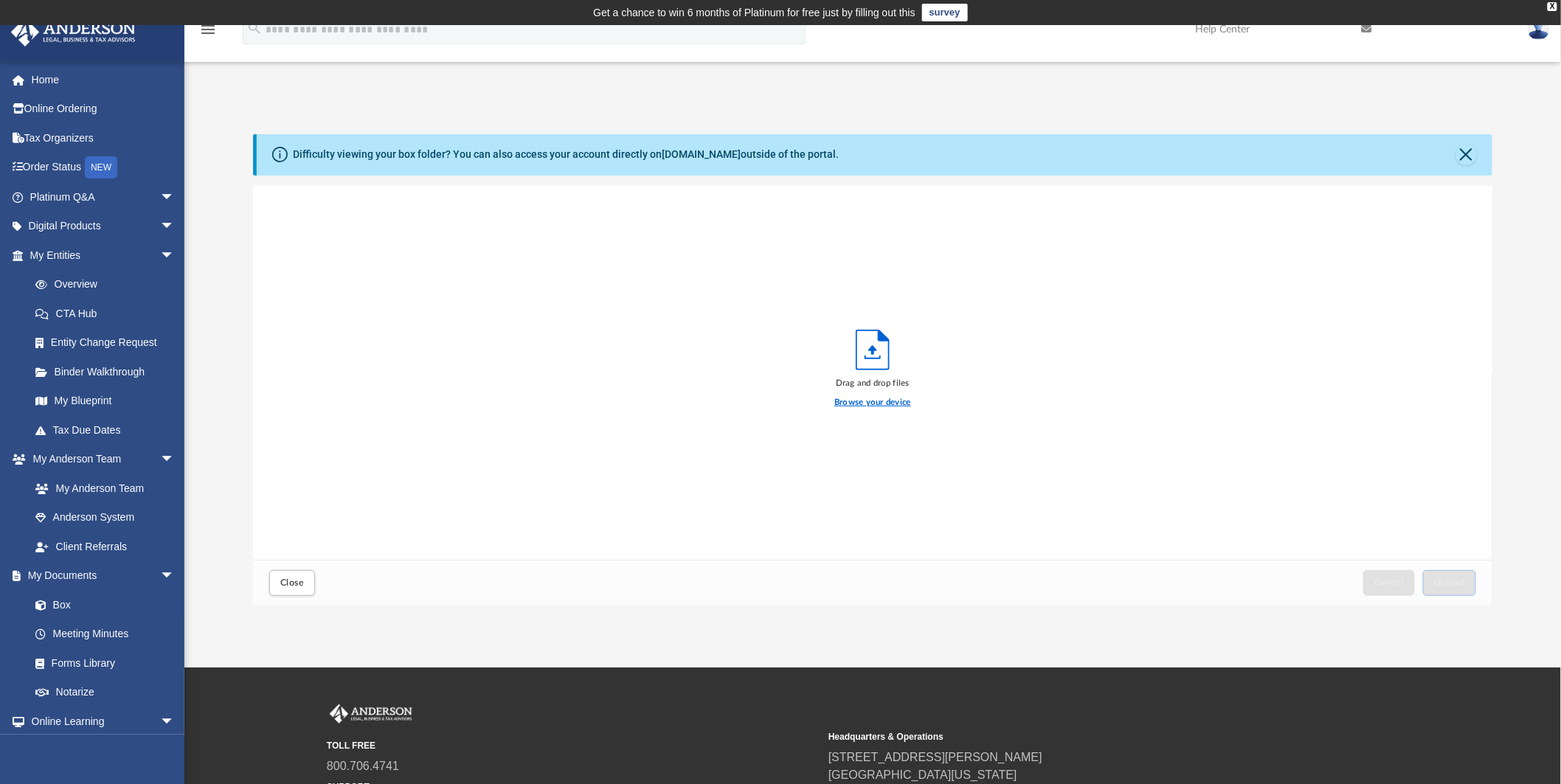
click at [867, 406] on label "Browse your device" at bounding box center [873, 402] width 77 height 13
click at [0, 0] on input "Browse your device" at bounding box center [0, 0] width 0 height 0
click at [1453, 590] on button "Upload" at bounding box center [1450, 582] width 53 height 26
click at [1453, 590] on div "Upload" at bounding box center [1450, 582] width 52 height 24
click at [289, 583] on span "Close" at bounding box center [292, 582] width 24 height 9
